Goal: Transaction & Acquisition: Subscribe to service/newsletter

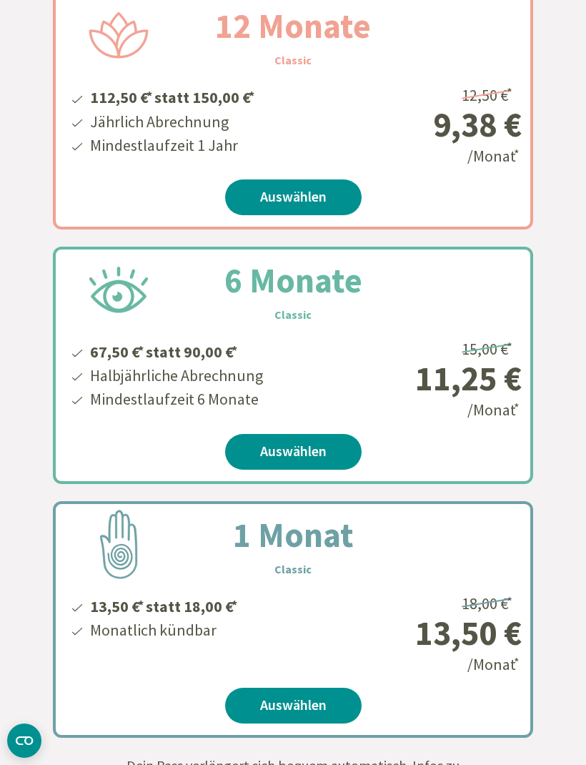
scroll to position [421, 0]
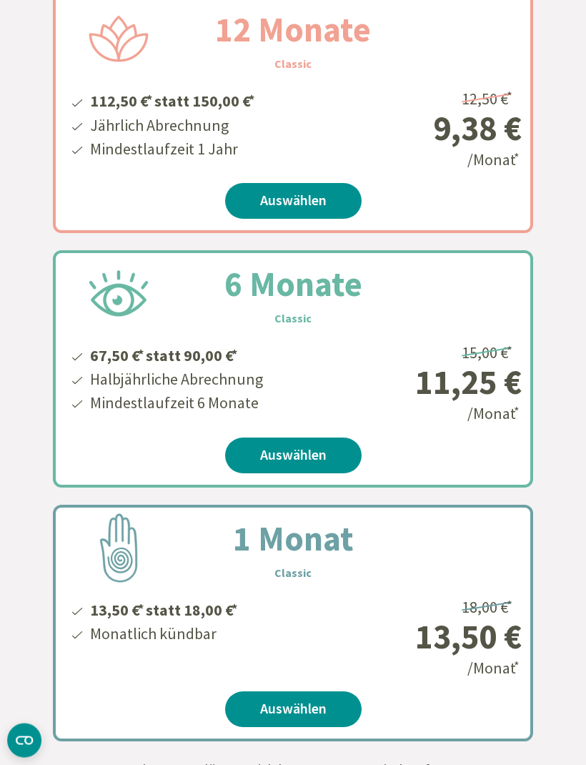
click at [320, 453] on link "Auswählen" at bounding box center [293, 456] width 137 height 36
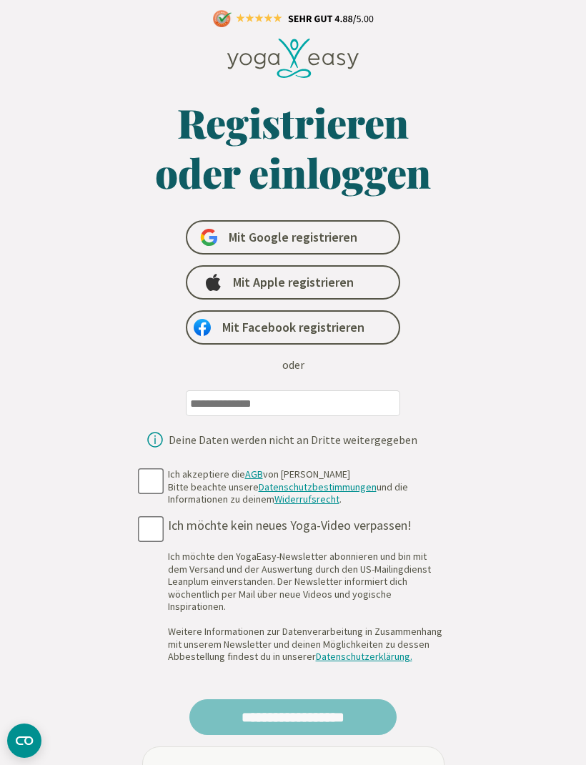
click at [358, 408] on input "email" at bounding box center [293, 403] width 215 height 26
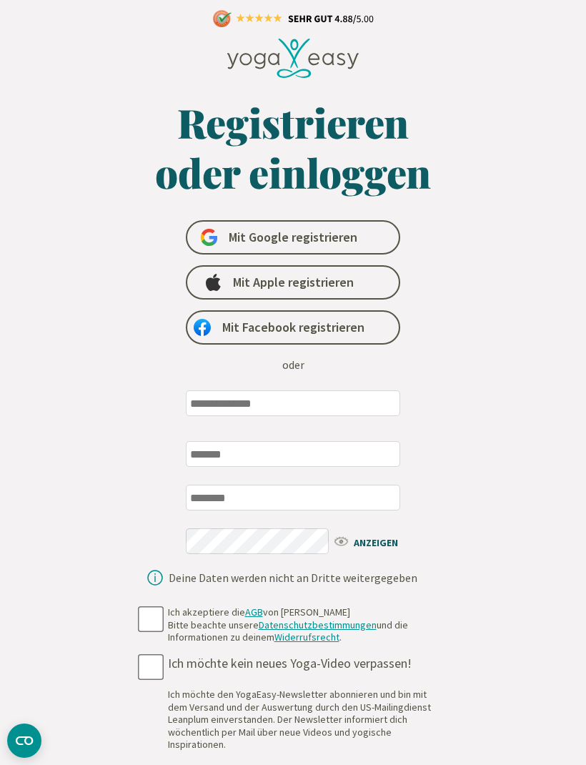
type input "**********"
click at [348, 288] on span "Mit Apple registrieren" at bounding box center [293, 282] width 121 height 17
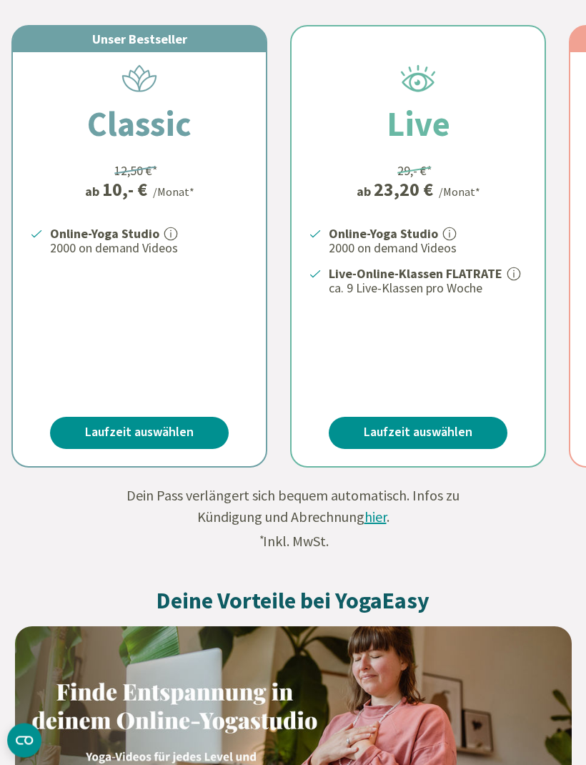
click at [183, 418] on link "Laufzeit auswählen" at bounding box center [139, 434] width 179 height 32
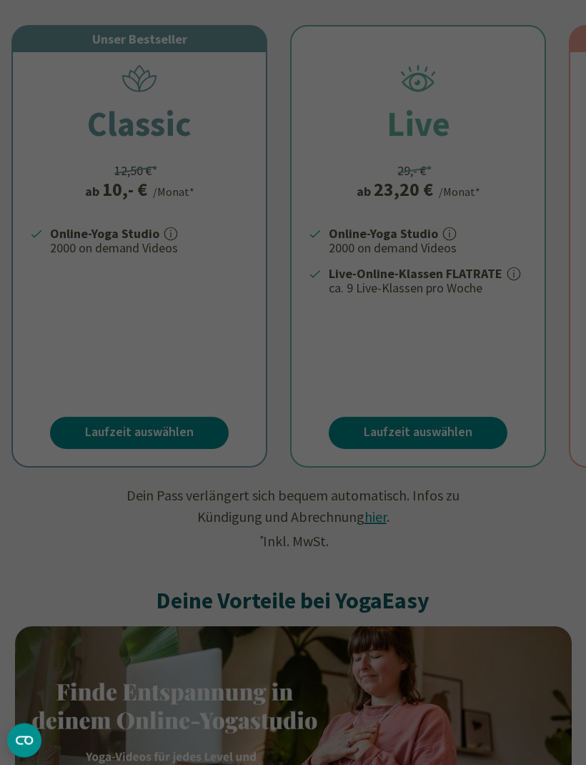
scroll to position [393, 0]
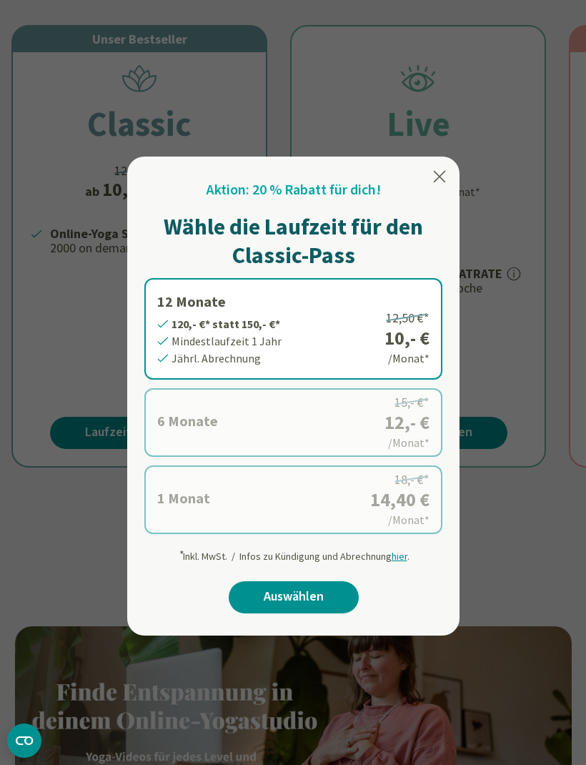
click at [438, 172] on icon at bounding box center [439, 176] width 17 height 17
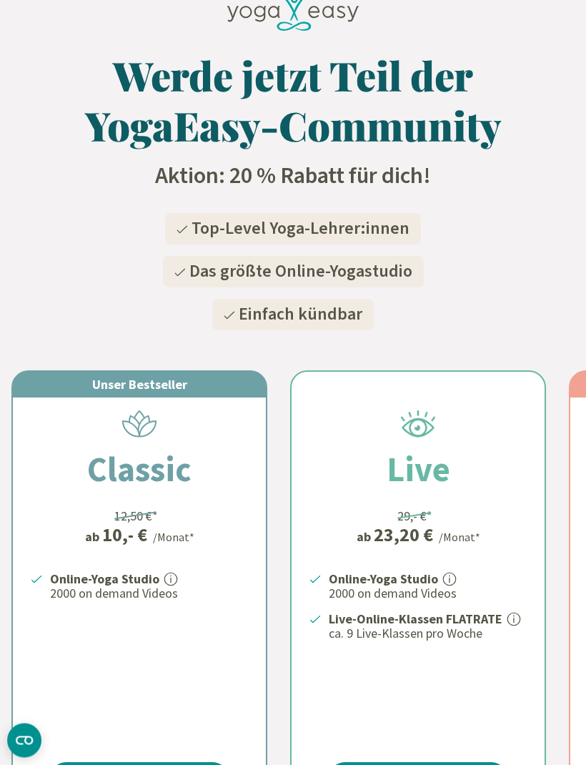
scroll to position [0, 0]
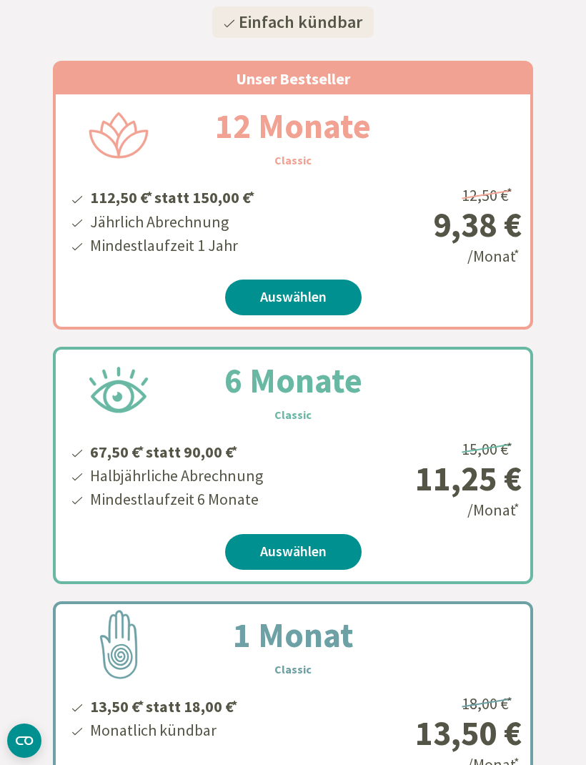
scroll to position [347, 0]
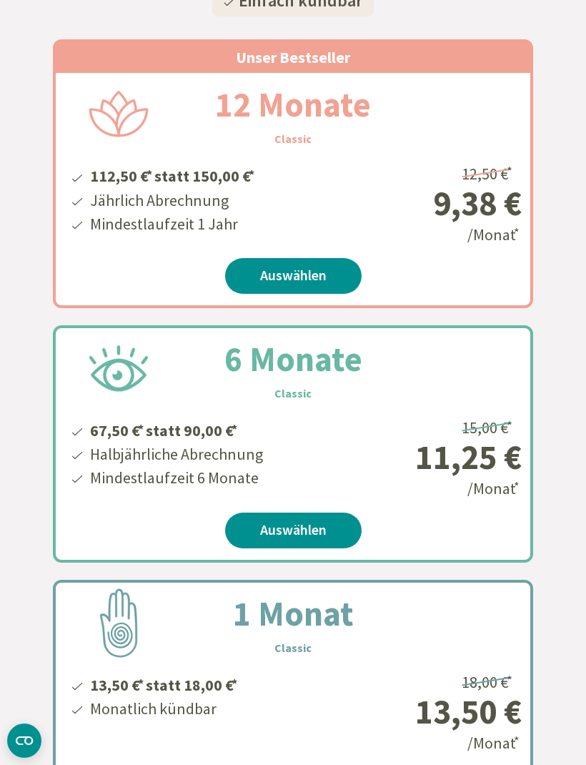
click at [311, 535] on link "Auswählen" at bounding box center [293, 531] width 137 height 36
